Goal: Task Accomplishment & Management: Use online tool/utility

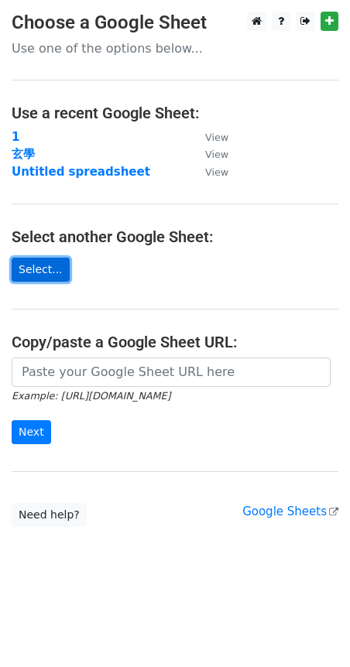
click at [50, 271] on link "Select..." at bounding box center [41, 270] width 58 height 24
click at [41, 271] on link "Select..." at bounding box center [41, 270] width 58 height 24
click at [32, 269] on link "Select..." at bounding box center [41, 270] width 58 height 24
click at [29, 272] on link "Select..." at bounding box center [41, 270] width 58 height 24
click at [55, 271] on link "Select..." at bounding box center [41, 270] width 58 height 24
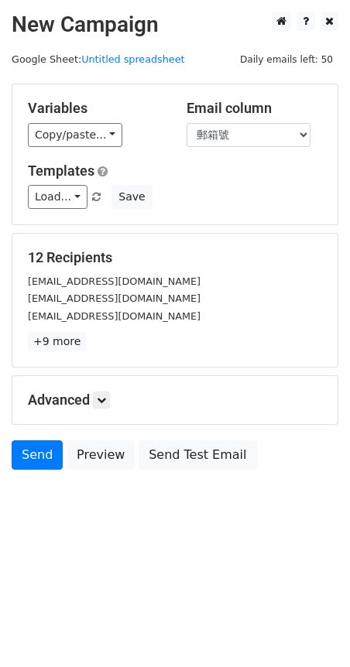
click at [217, 8] on html "New Campaign Daily emails left: 50 Google Sheet: Untitled spreadsheet Variables…" at bounding box center [175, 333] width 350 height 667
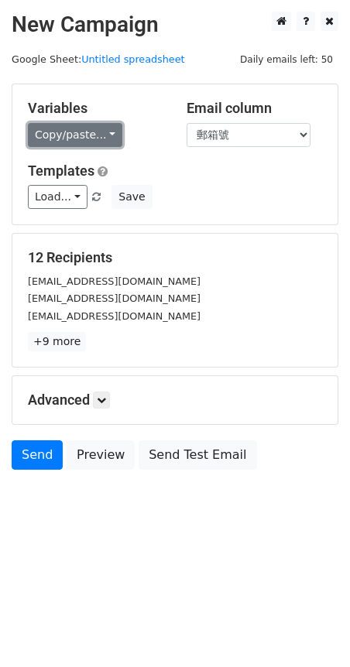
click at [95, 135] on link "Copy/paste..." at bounding box center [75, 135] width 94 height 24
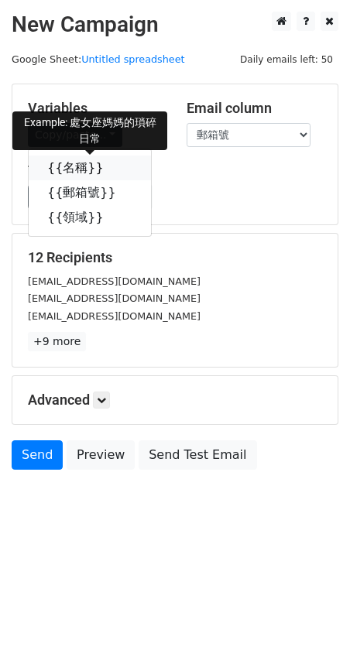
drag, startPoint x: 99, startPoint y: 170, endPoint x: 6, endPoint y: 171, distance: 92.8
click at [108, 170] on icon at bounding box center [114, 167] width 12 height 12
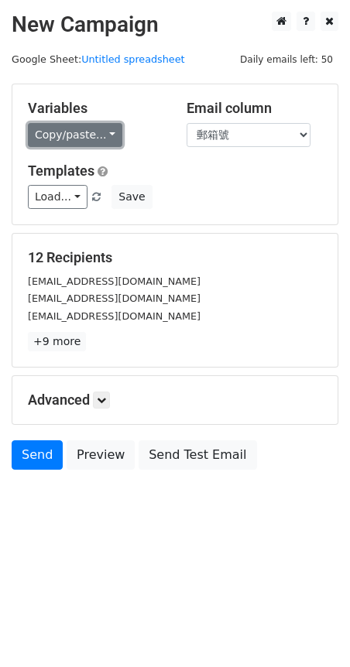
click at [104, 136] on link "Copy/paste..." at bounding box center [75, 135] width 94 height 24
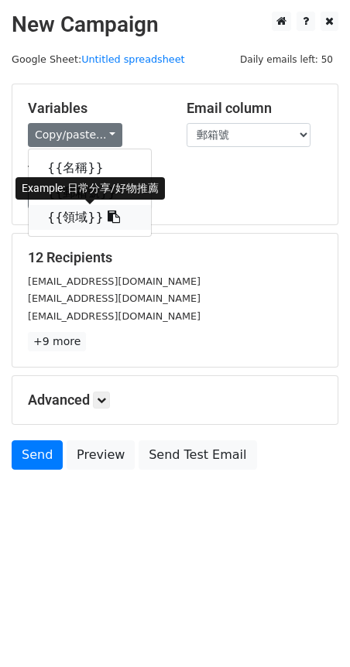
click at [108, 221] on icon at bounding box center [114, 216] width 12 height 12
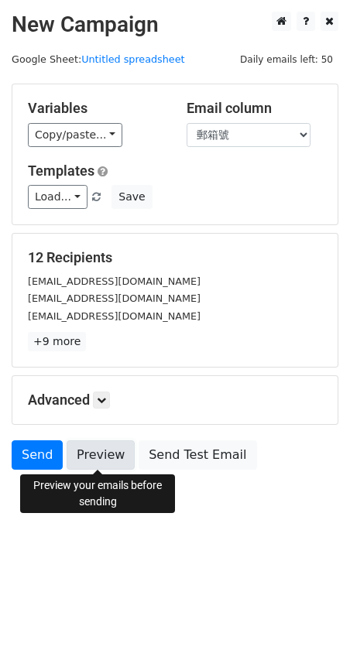
click at [108, 460] on link "Preview" at bounding box center [101, 454] width 68 height 29
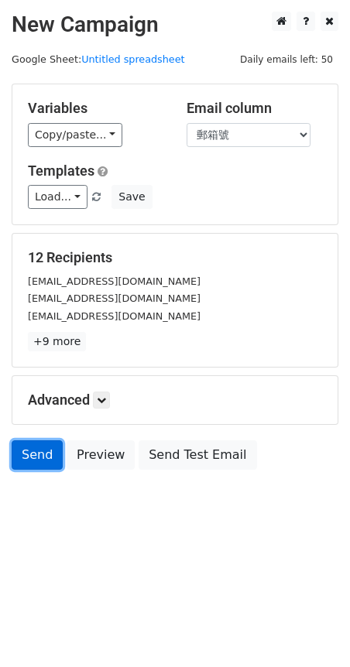
click at [29, 457] on link "Send" at bounding box center [37, 454] width 51 height 29
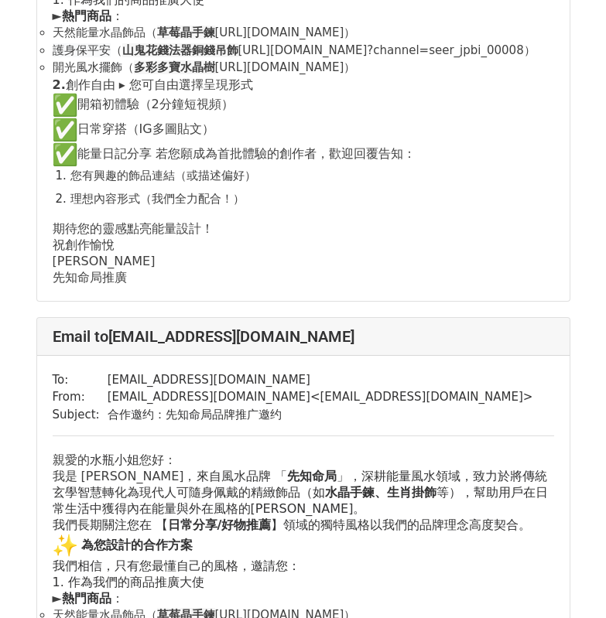
scroll to position [2707, 0]
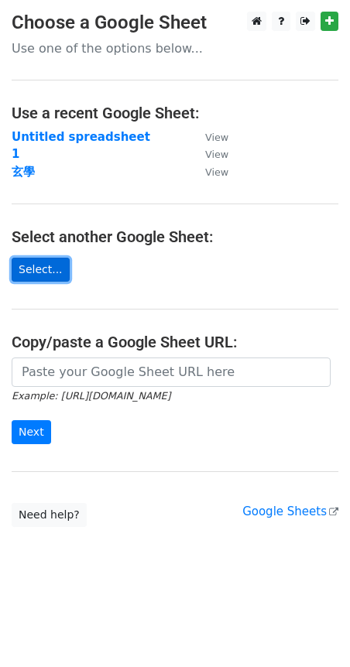
click at [32, 267] on link "Select..." at bounding box center [41, 270] width 58 height 24
click at [39, 265] on link "Select..." at bounding box center [41, 270] width 58 height 24
click at [46, 276] on link "Select..." at bounding box center [41, 270] width 58 height 24
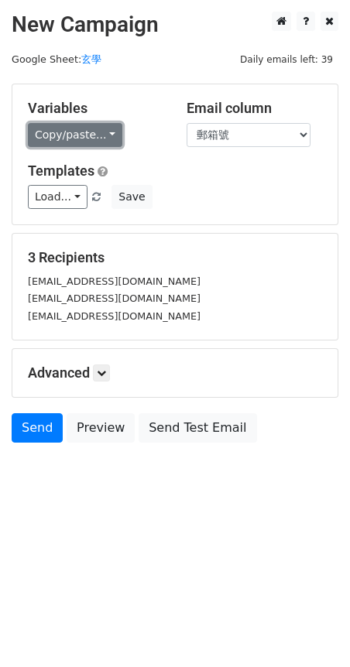
click at [99, 135] on link "Copy/paste..." at bounding box center [75, 135] width 94 height 24
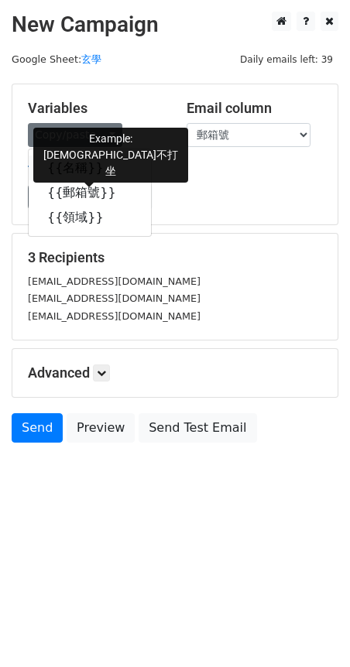
click at [108, 170] on icon at bounding box center [114, 167] width 12 height 12
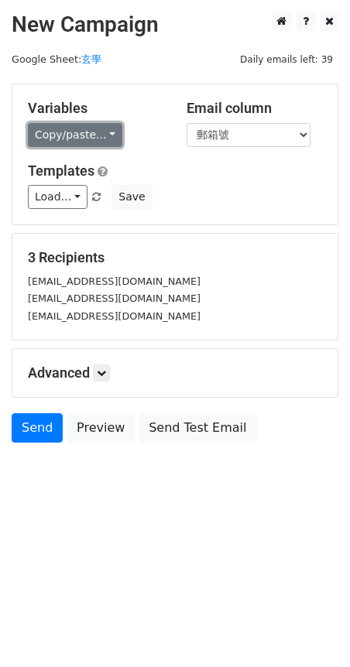
click at [105, 134] on link "Copy/paste..." at bounding box center [75, 135] width 94 height 24
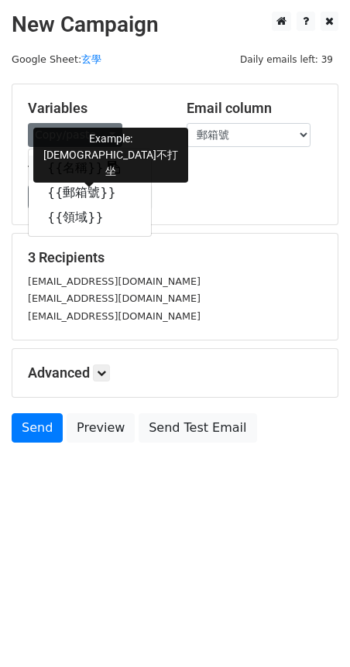
click at [108, 169] on icon at bounding box center [114, 167] width 12 height 12
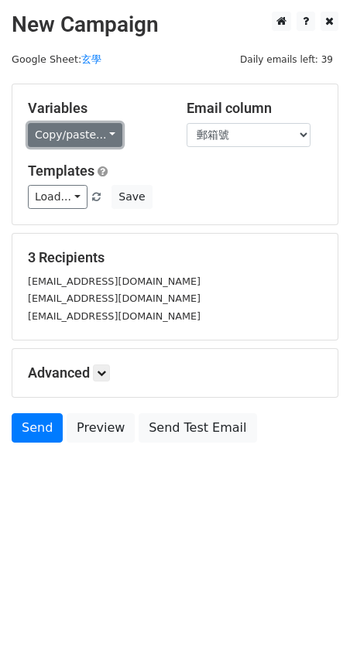
click at [92, 139] on link "Copy/paste..." at bounding box center [75, 135] width 94 height 24
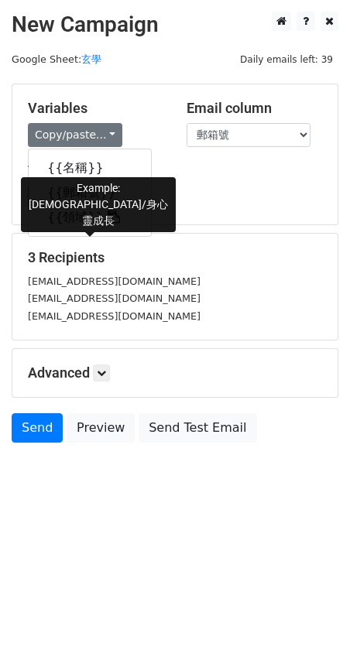
click at [108, 219] on icon at bounding box center [114, 216] width 12 height 12
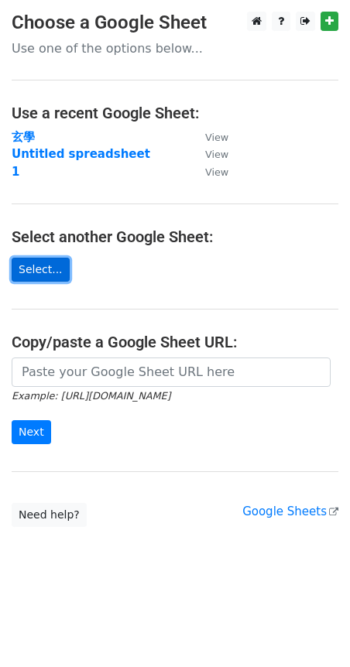
click at [54, 275] on link "Select..." at bounding box center [41, 270] width 58 height 24
click at [50, 275] on link "Select..." at bounding box center [41, 270] width 58 height 24
click at [39, 271] on link "Select..." at bounding box center [41, 270] width 58 height 24
click at [36, 267] on link "Select..." at bounding box center [41, 270] width 58 height 24
click at [44, 271] on link "Select..." at bounding box center [41, 270] width 58 height 24
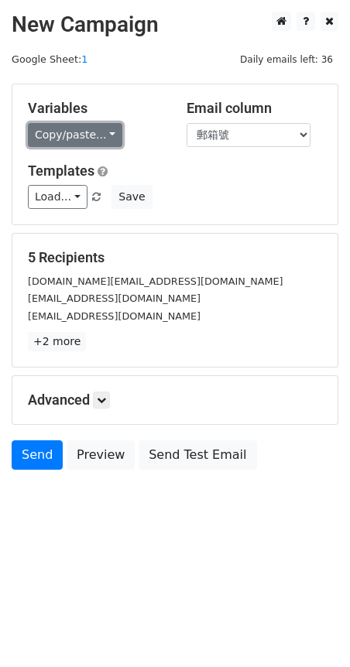
click at [98, 140] on link "Copy/paste..." at bounding box center [75, 135] width 94 height 24
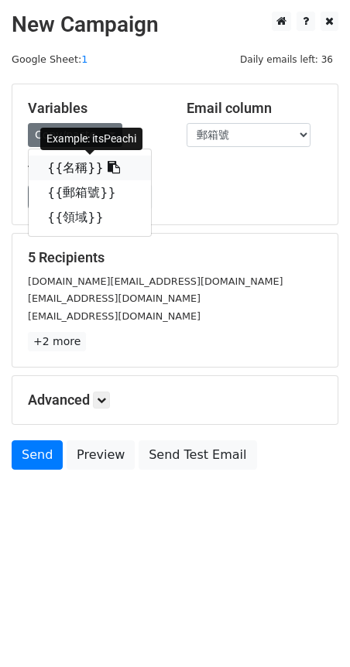
click at [107, 168] on link "{{名稱}}" at bounding box center [90, 167] width 122 height 25
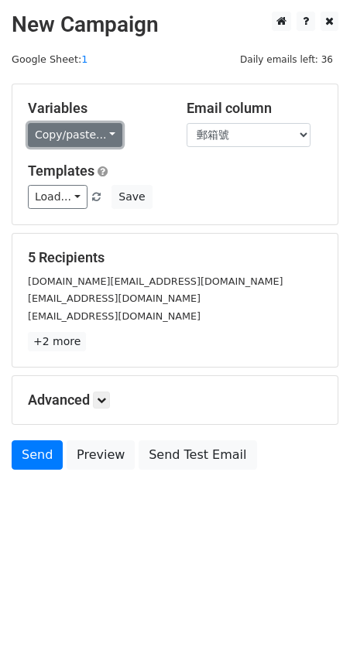
click at [90, 138] on link "Copy/paste..." at bounding box center [75, 135] width 94 height 24
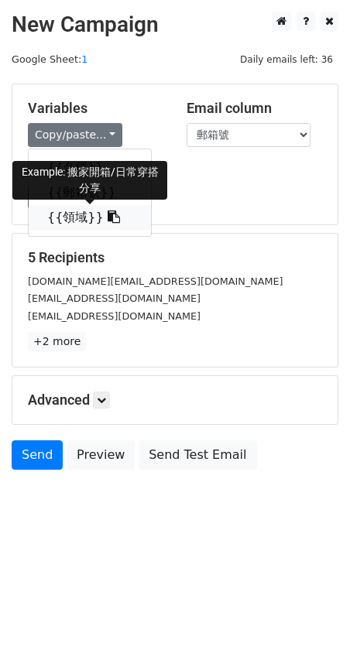
click at [108, 217] on icon at bounding box center [114, 216] width 12 height 12
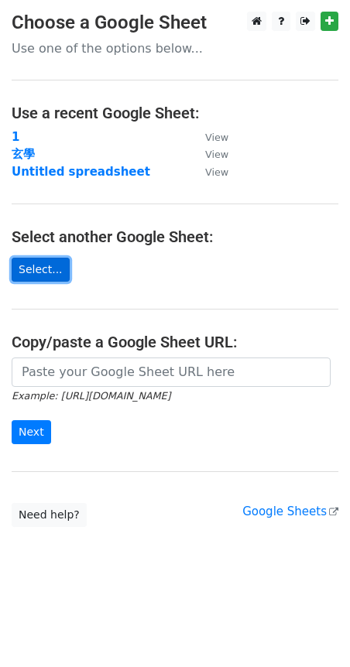
click at [27, 266] on link "Select..." at bounding box center [41, 270] width 58 height 24
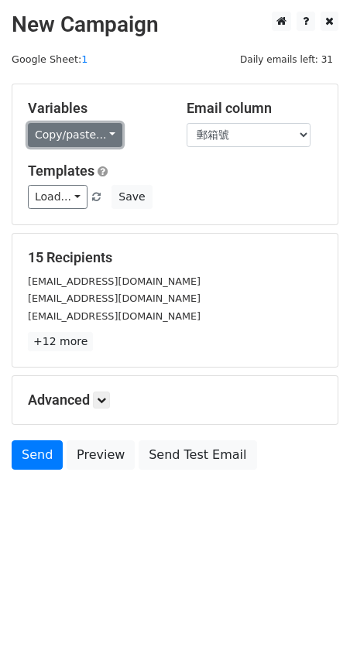
click at [111, 137] on link "Copy/paste..." at bounding box center [75, 135] width 94 height 24
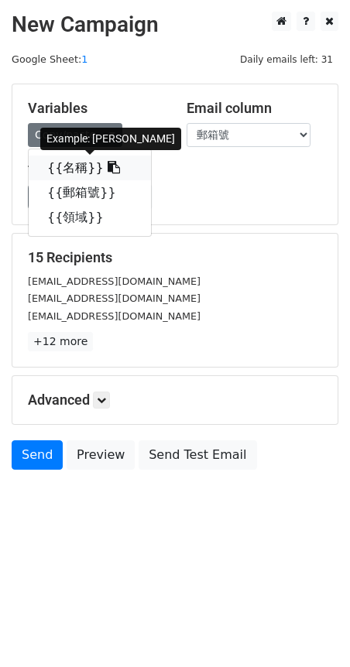
click at [90, 166] on link "{{名稱}}" at bounding box center [90, 167] width 122 height 25
